Goal: Task Accomplishment & Management: Manage account settings

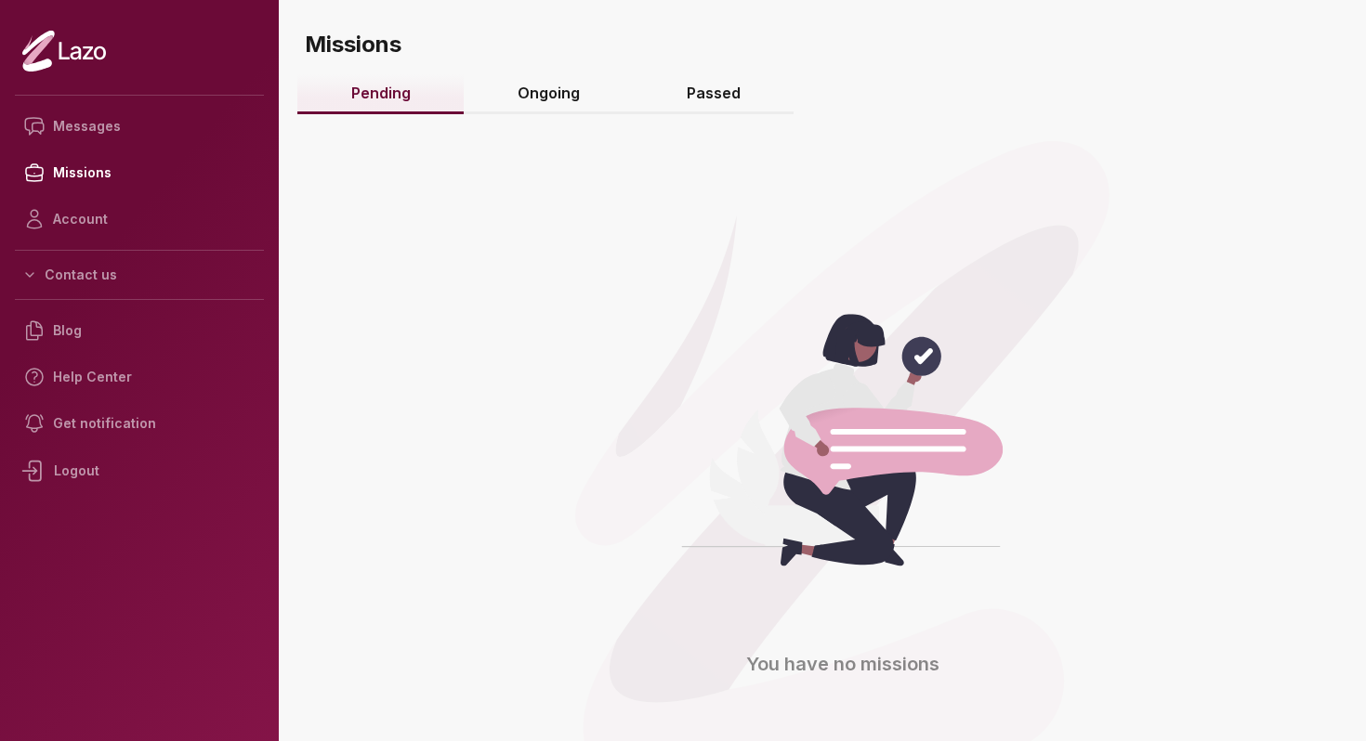
click at [543, 94] on link "Ongoing" at bounding box center [548, 94] width 169 height 40
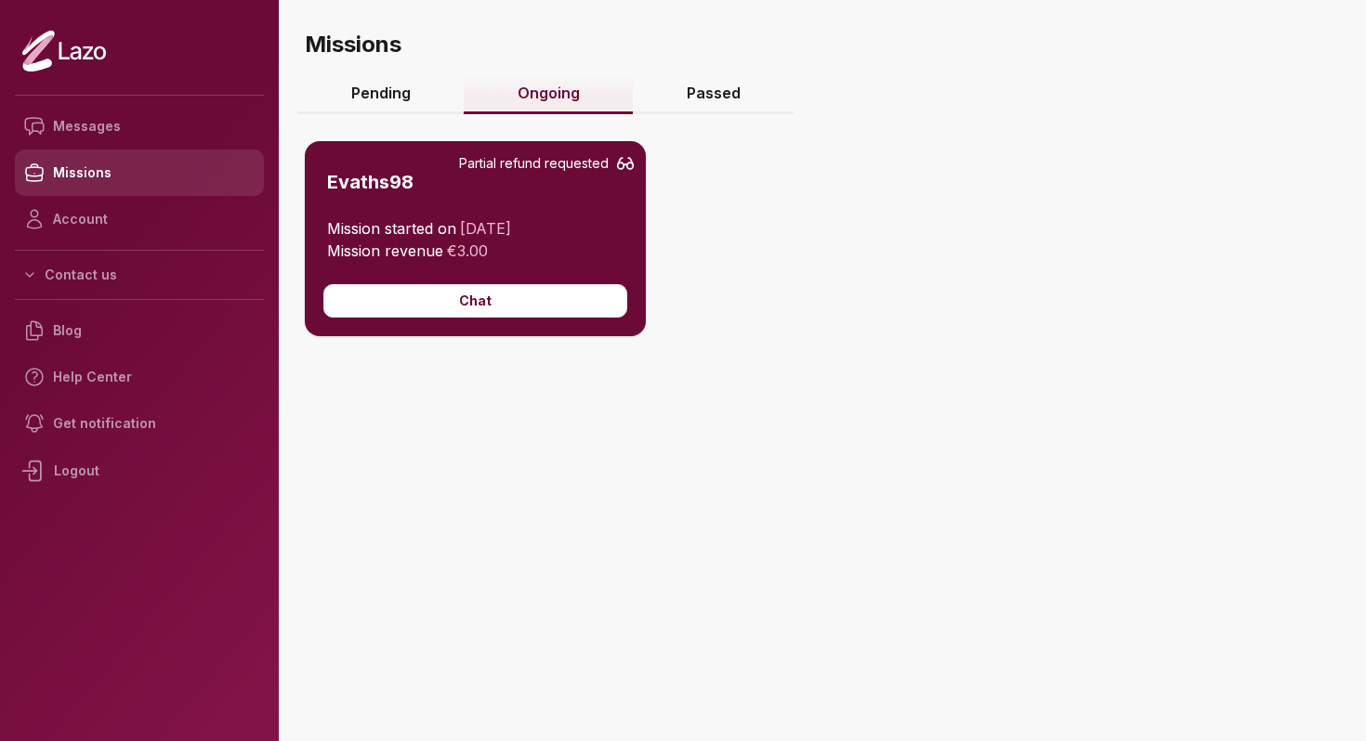
click at [127, 178] on link "Missions" at bounding box center [139, 173] width 249 height 46
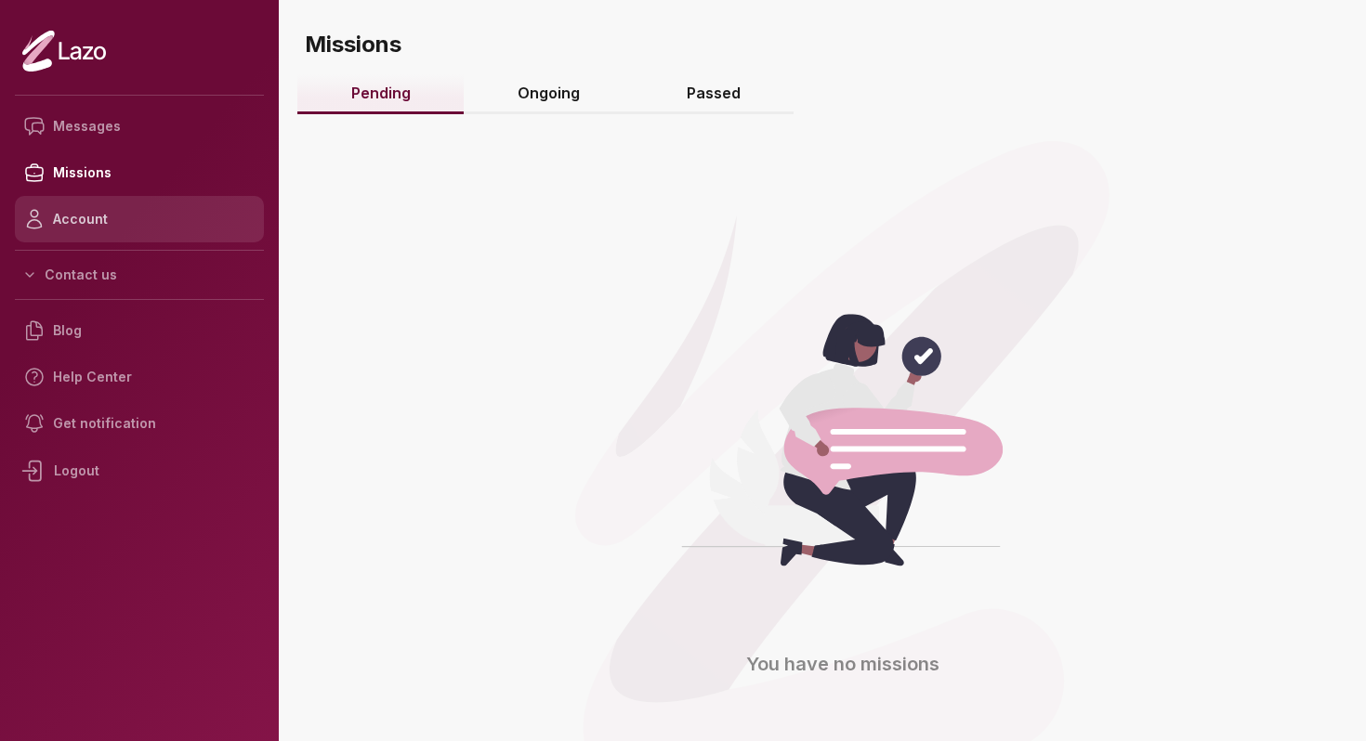
click at [110, 229] on link "Account" at bounding box center [139, 219] width 249 height 46
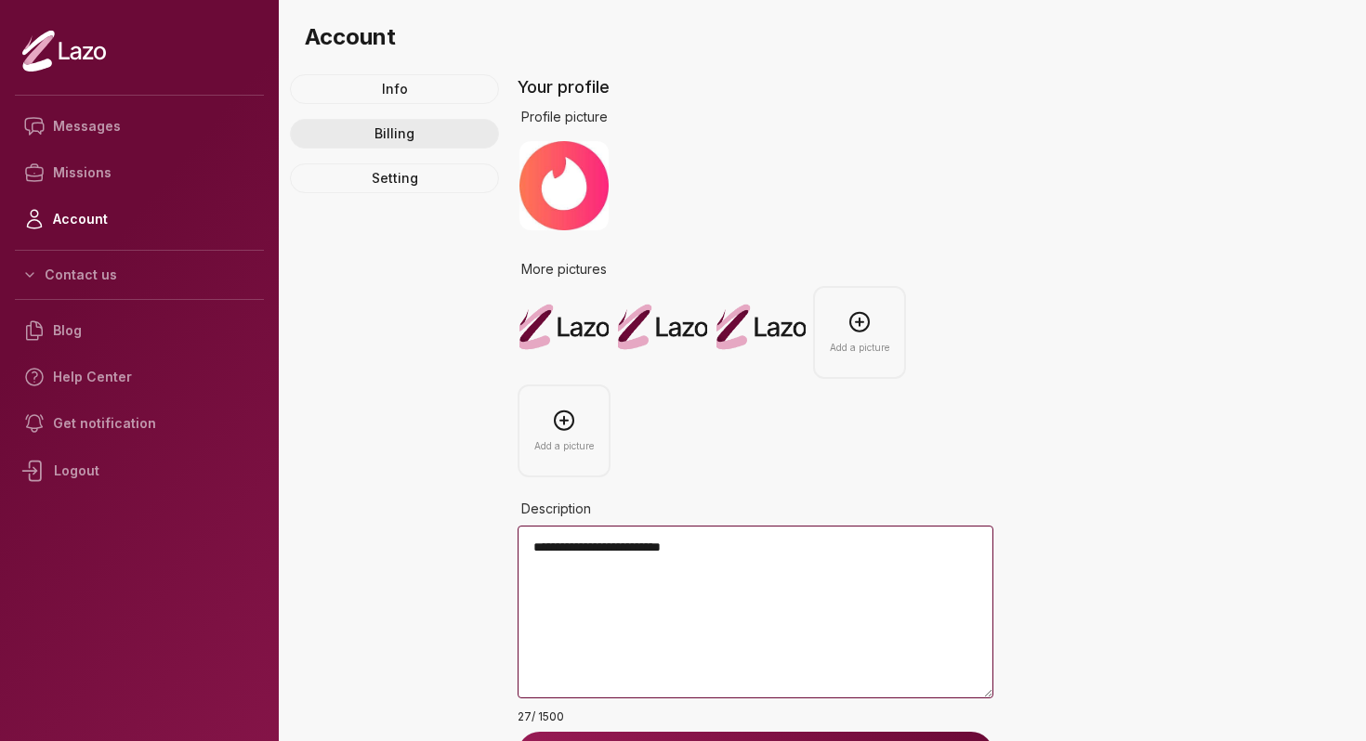
click at [373, 144] on link "Billing" at bounding box center [394, 134] width 209 height 30
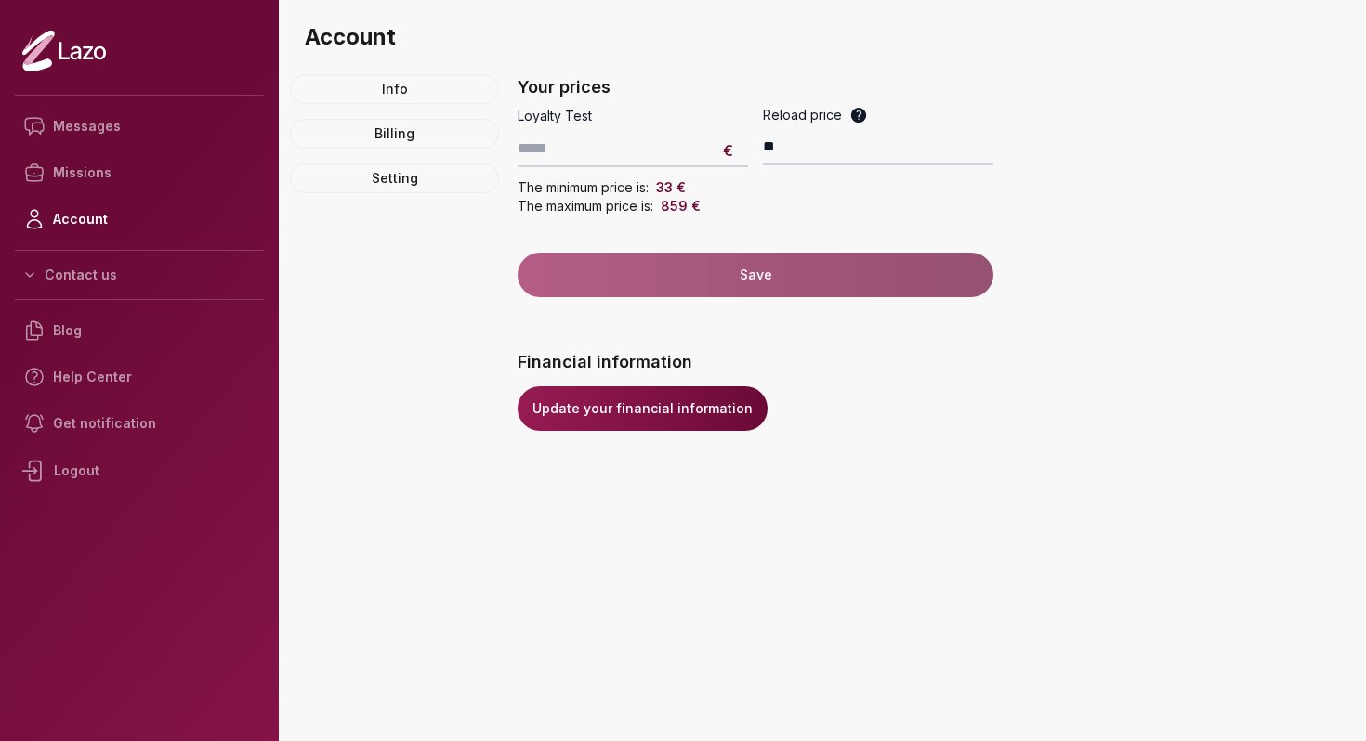
click at [617, 403] on link "Update your financial information" at bounding box center [642, 408] width 250 height 45
